Goal: Entertainment & Leisure: Consume media (video, audio)

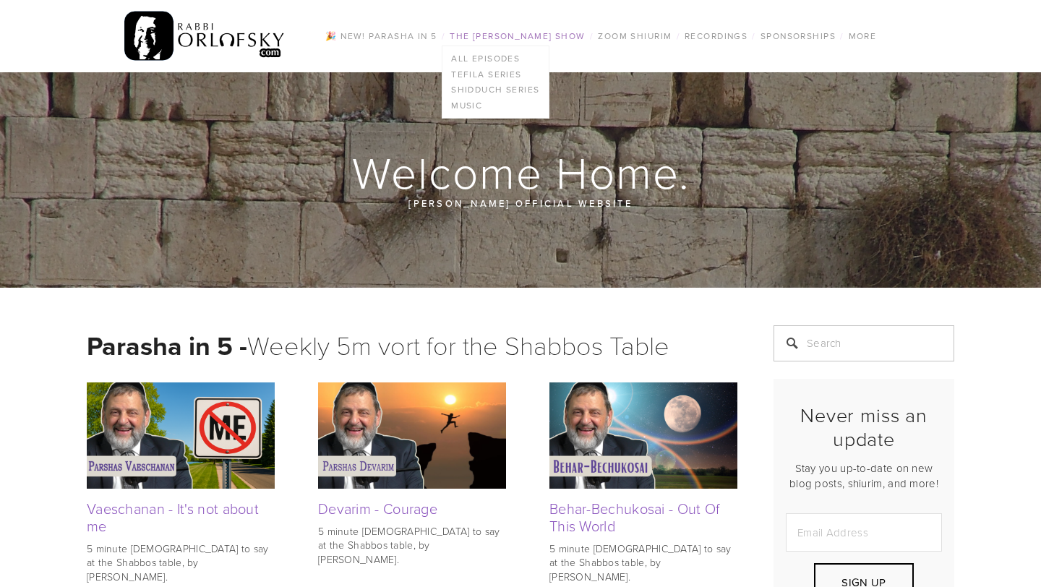
click at [514, 37] on link "The [PERSON_NAME] Show" at bounding box center [517, 36] width 145 height 19
click at [476, 58] on link "All Episodes" at bounding box center [496, 59] width 106 height 16
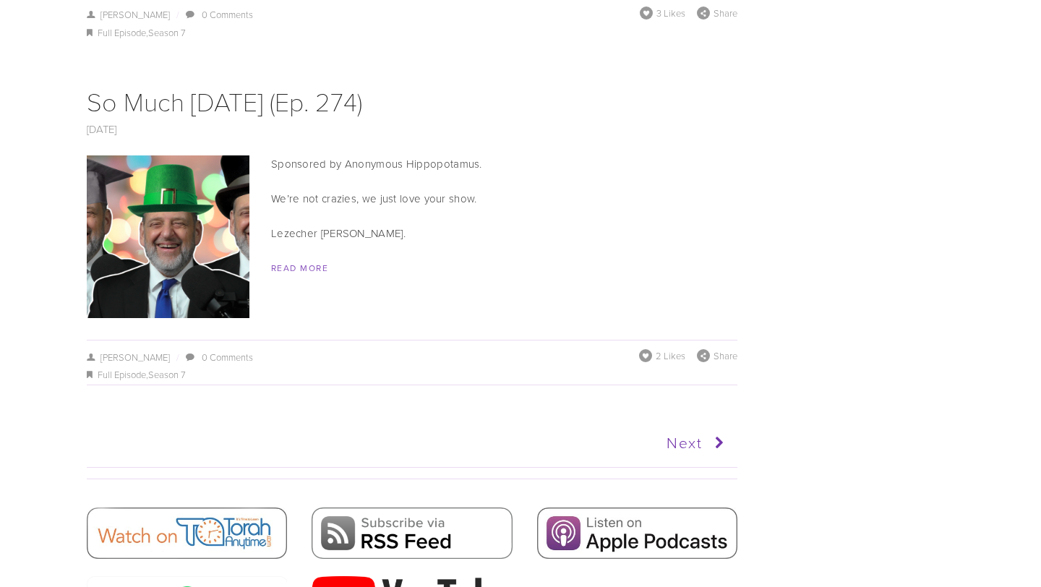
scroll to position [8253, 0]
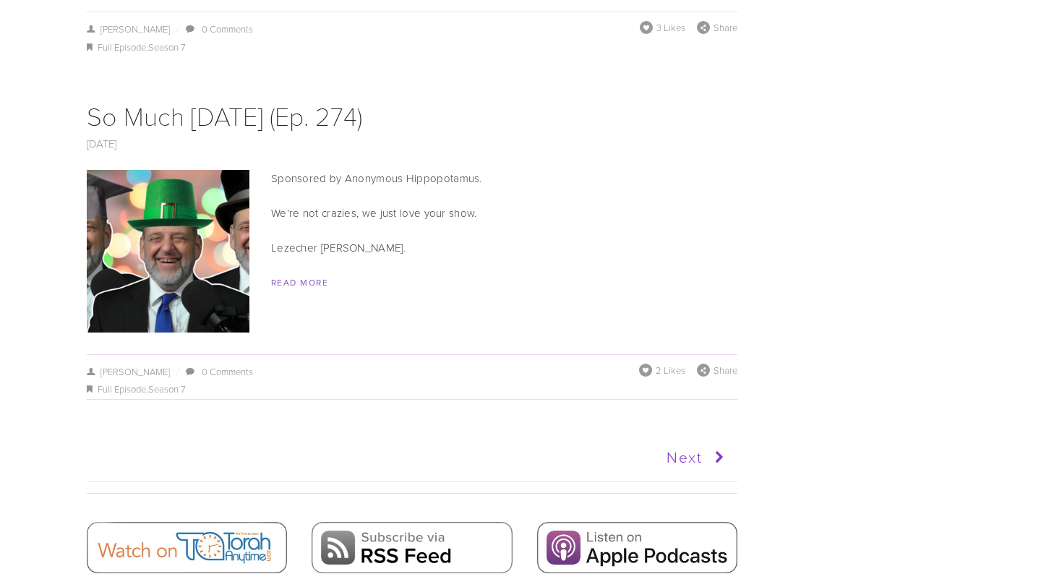
click at [686, 440] on link "Next" at bounding box center [570, 458] width 319 height 36
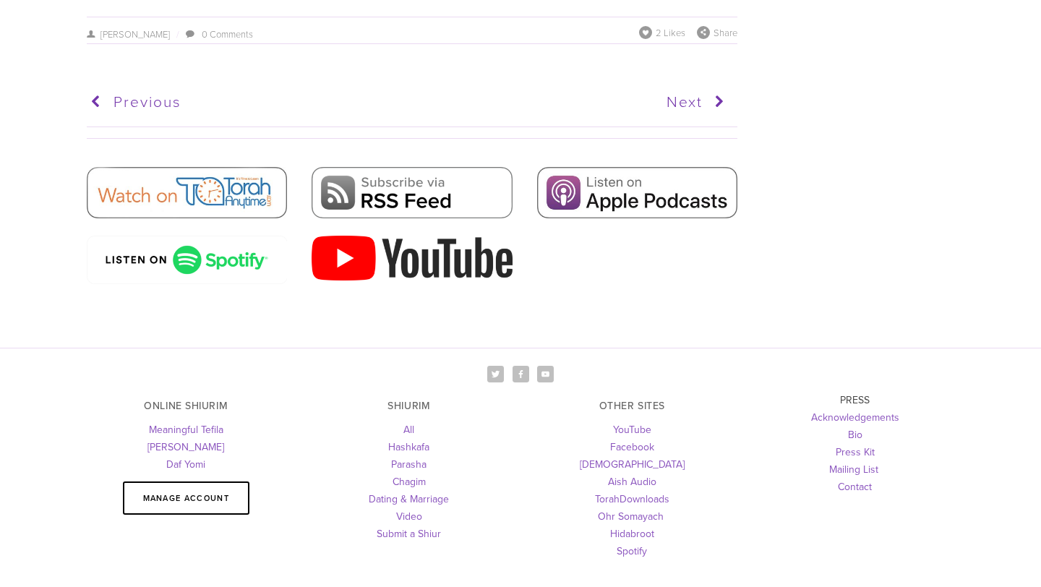
scroll to position [7106, 0]
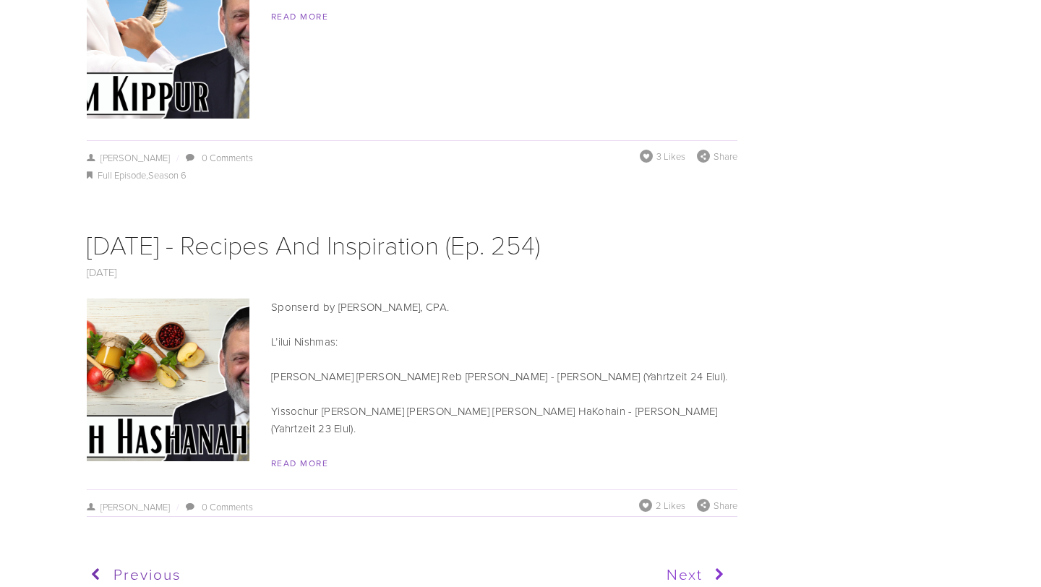
click at [681, 557] on link "Next" at bounding box center [570, 575] width 319 height 36
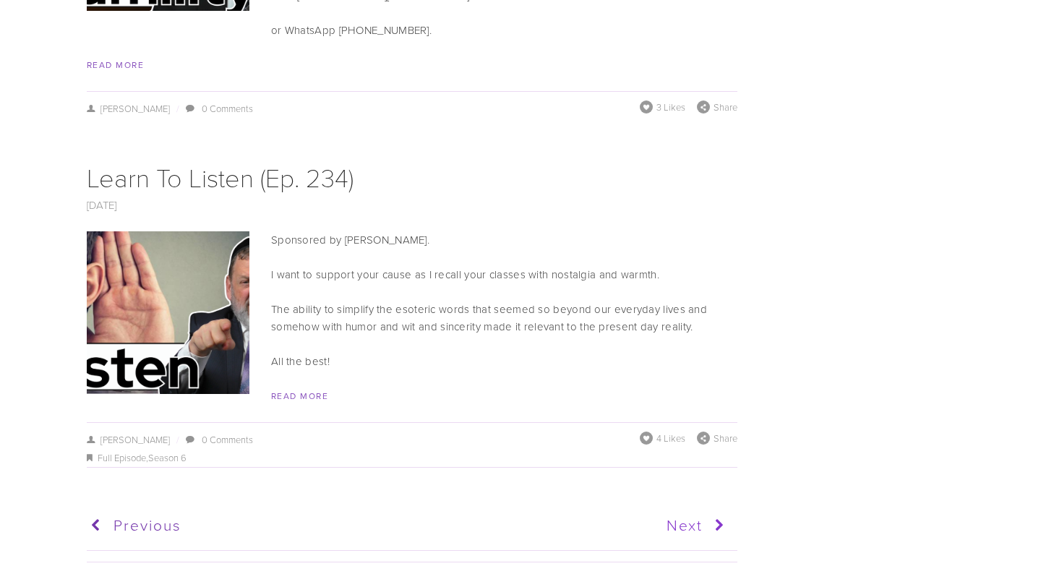
scroll to position [7175, 0]
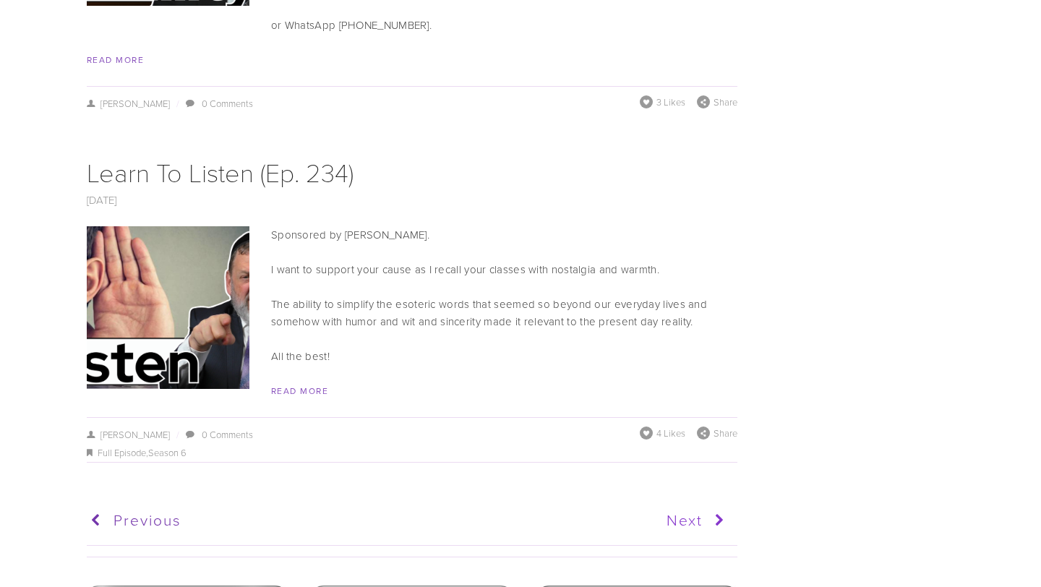
click at [683, 503] on link "Next" at bounding box center [570, 521] width 319 height 36
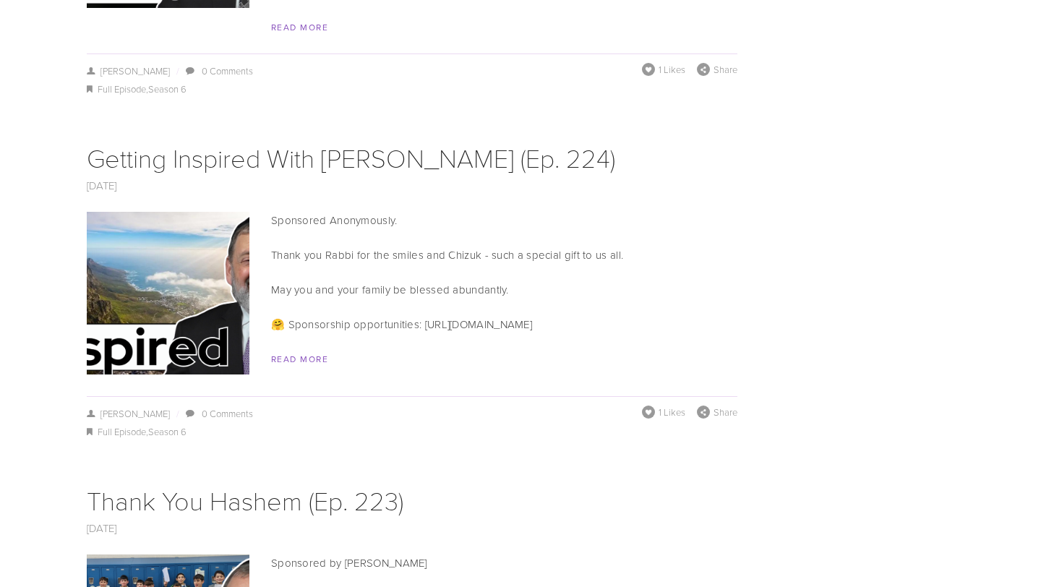
scroll to position [3972, 0]
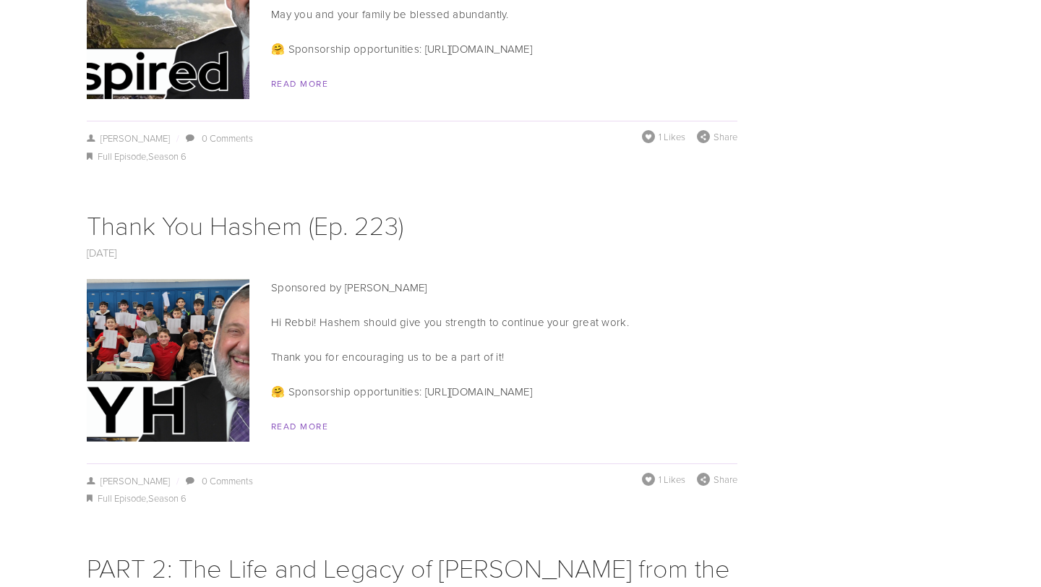
drag, startPoint x: 356, startPoint y: 268, endPoint x: 501, endPoint y: 232, distance: 149.1
click at [501, 279] on div "Sponsored by [PERSON_NAME] Hi Rebbi! Hashem should give you strength to continu…" at bounding box center [412, 357] width 651 height 156
click at [501, 279] on p "Sponsored by [PERSON_NAME]" at bounding box center [412, 287] width 651 height 17
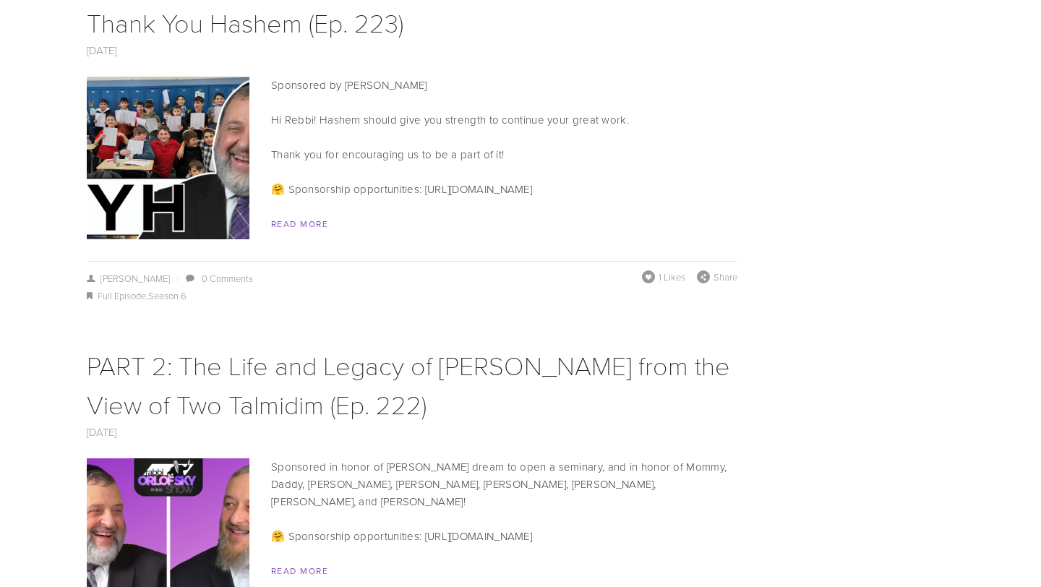
scroll to position [4072, 0]
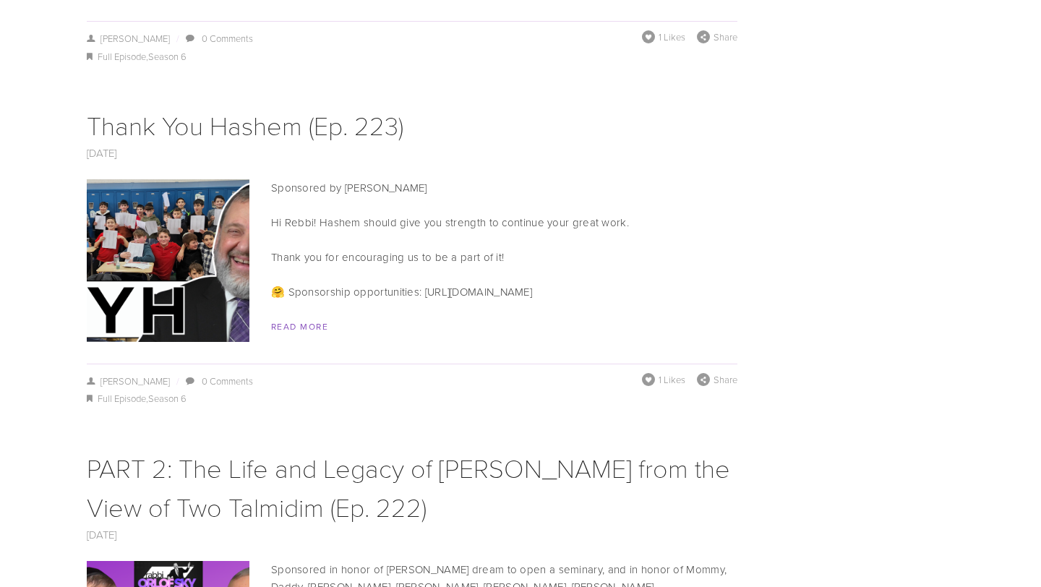
click at [137, 182] on img at bounding box center [168, 260] width 289 height 163
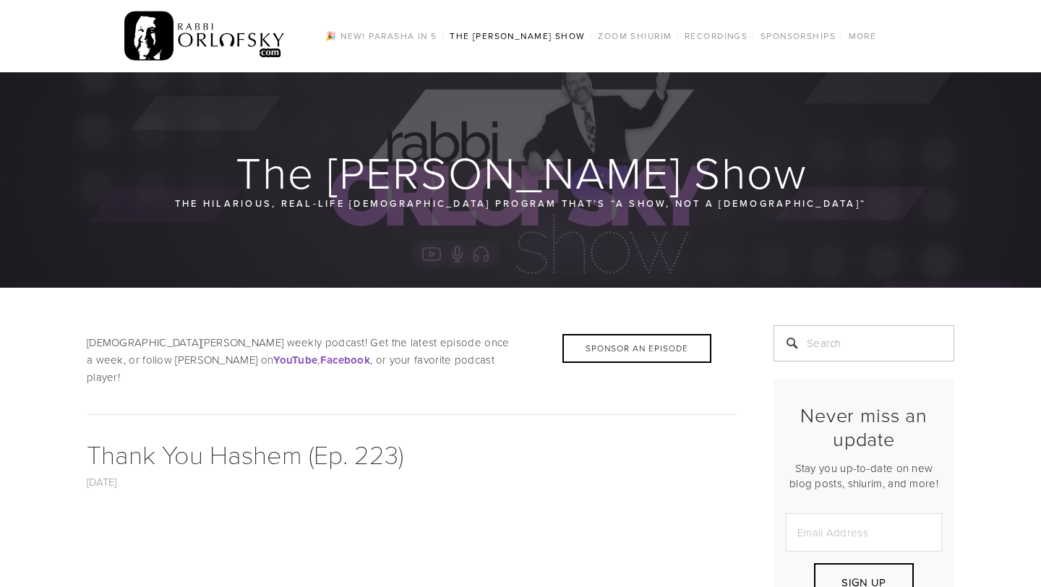
drag, startPoint x: 449, startPoint y: 74, endPoint x: 429, endPoint y: 424, distance: 350.6
click at [429, 435] on h1 "Thank You Hashem (Ep. 223)" at bounding box center [412, 454] width 651 height 39
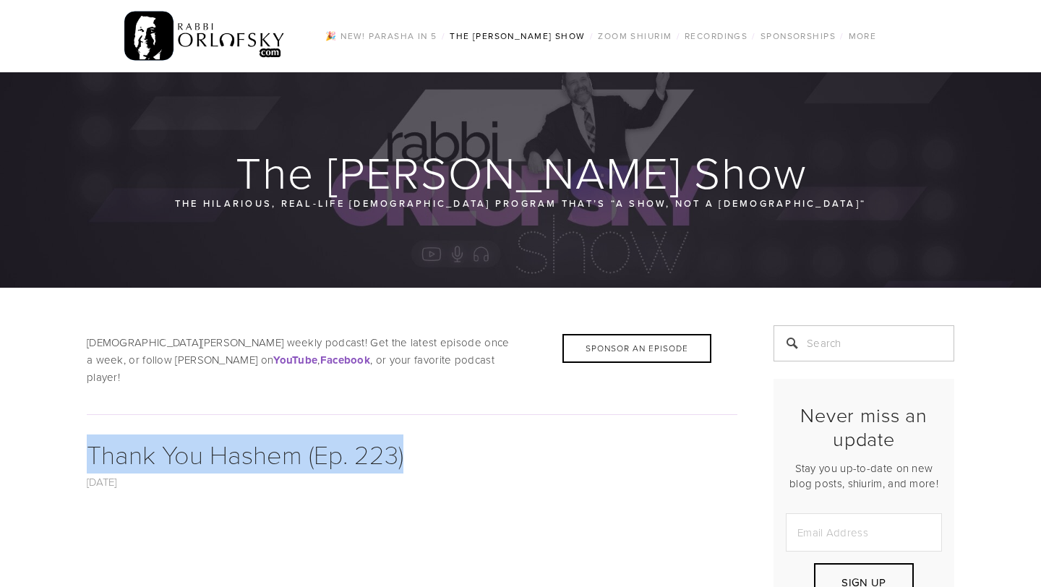
drag, startPoint x: 427, startPoint y: 440, endPoint x: 427, endPoint y: 385, distance: 55.0
click at [427, 395] on div at bounding box center [411, 415] width 675 height 40
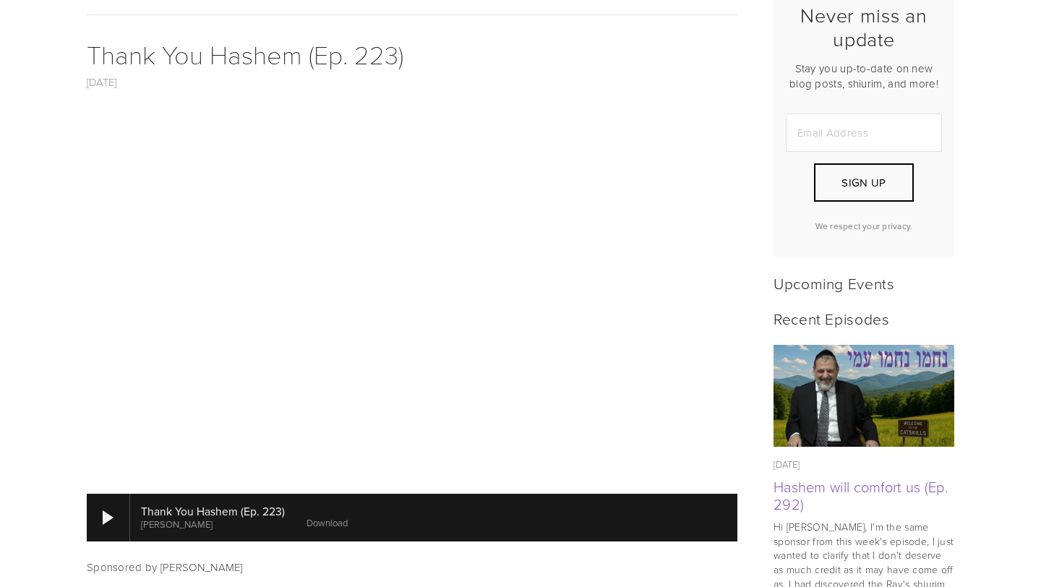
scroll to position [402, 0]
